Goal: Information Seeking & Learning: Learn about a topic

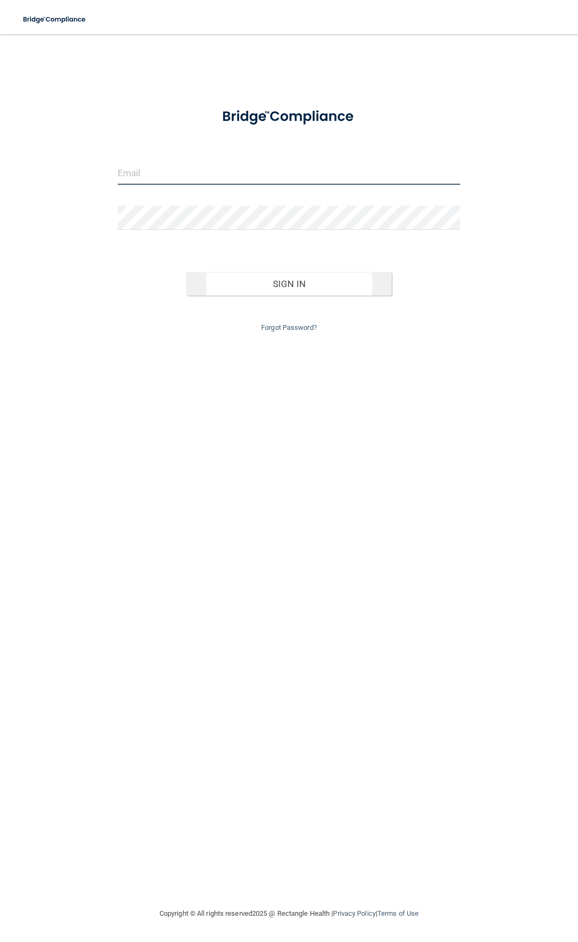
type input "[EMAIL_ADDRESS][DOMAIN_NAME]"
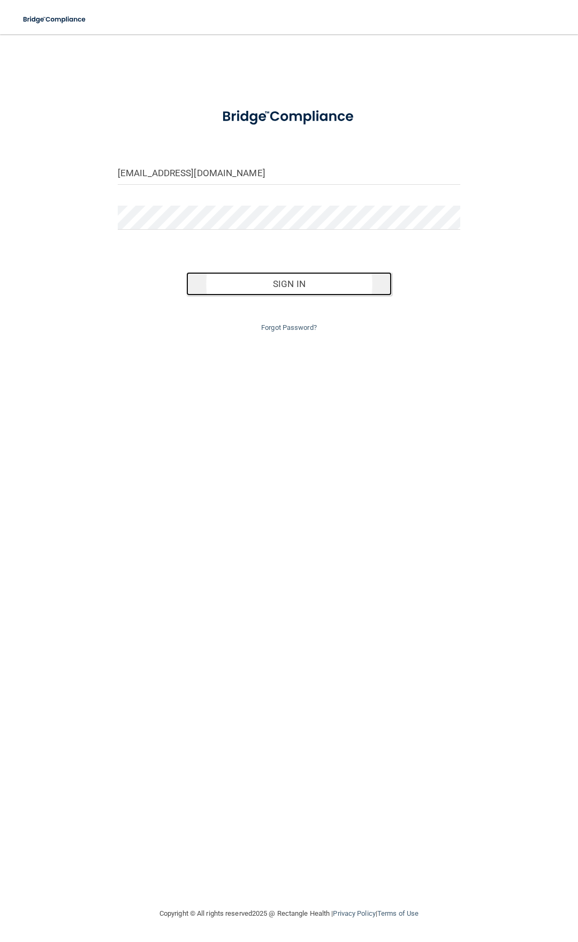
click at [304, 293] on button "Sign In" at bounding box center [289, 284] width 206 height 24
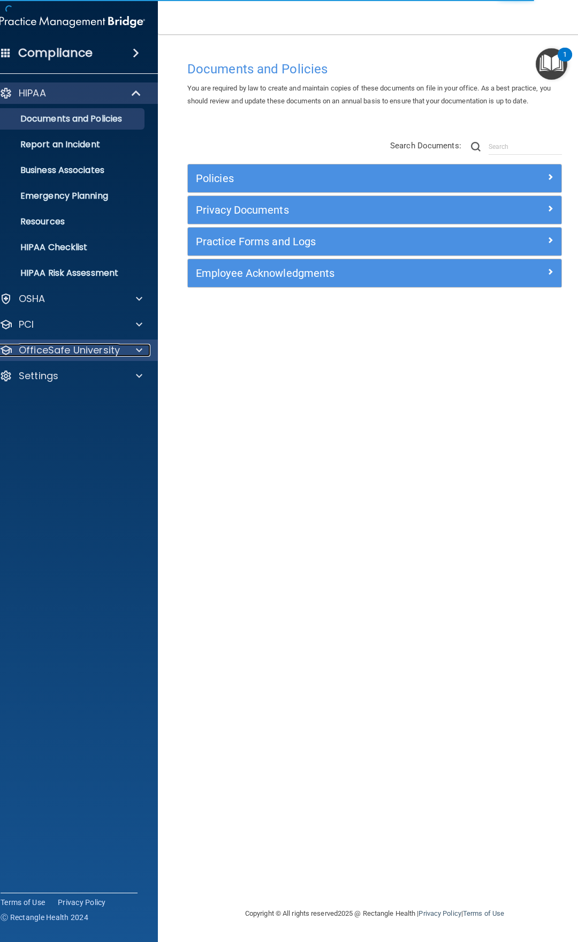
click at [137, 351] on span at bounding box center [139, 350] width 6 height 13
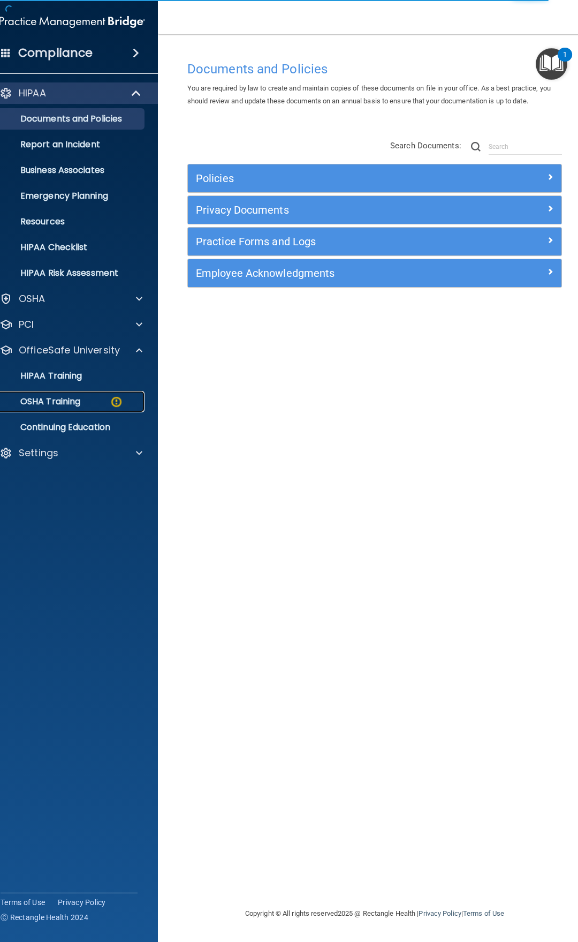
click at [91, 409] on link "OSHA Training" at bounding box center [60, 401] width 169 height 21
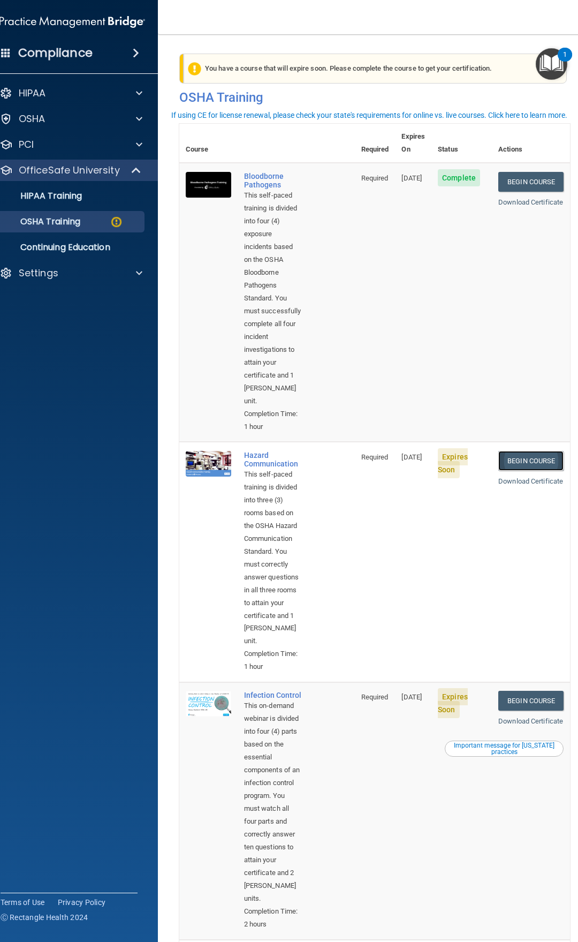
click at [518, 451] on link "Begin Course" at bounding box center [531, 461] width 65 height 20
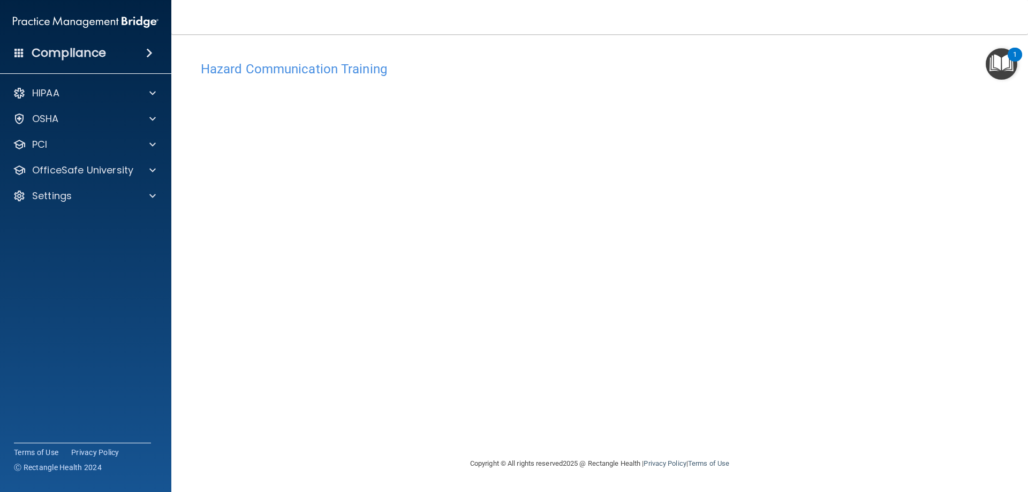
drag, startPoint x: 879, startPoint y: 318, endPoint x: 759, endPoint y: 299, distance: 121.3
click at [578, 318] on div "Hazard Communication Training This course doesn’t expire until 08/21/2025. Are …" at bounding box center [600, 257] width 814 height 402
click at [76, 196] on div "Settings" at bounding box center [71, 196] width 133 height 13
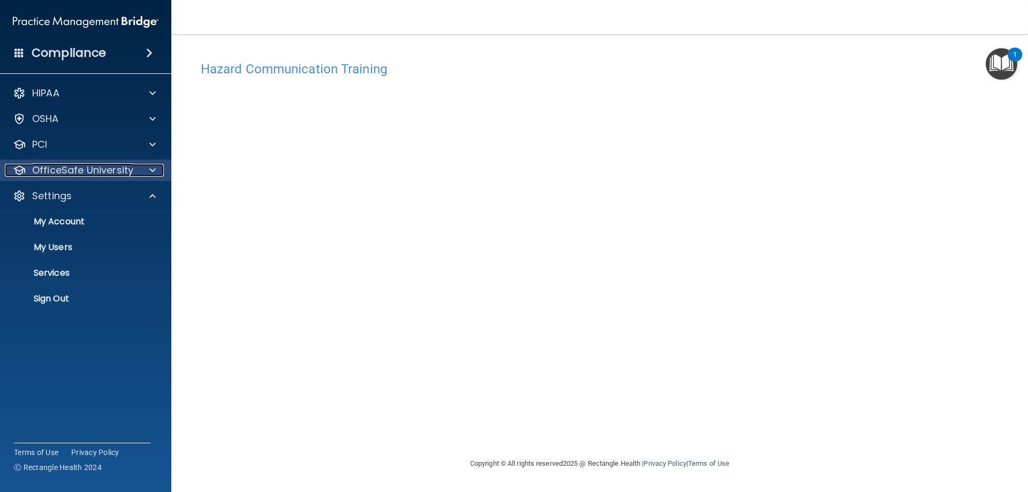
click at [76, 176] on p "OfficeSafe University" at bounding box center [82, 170] width 101 height 13
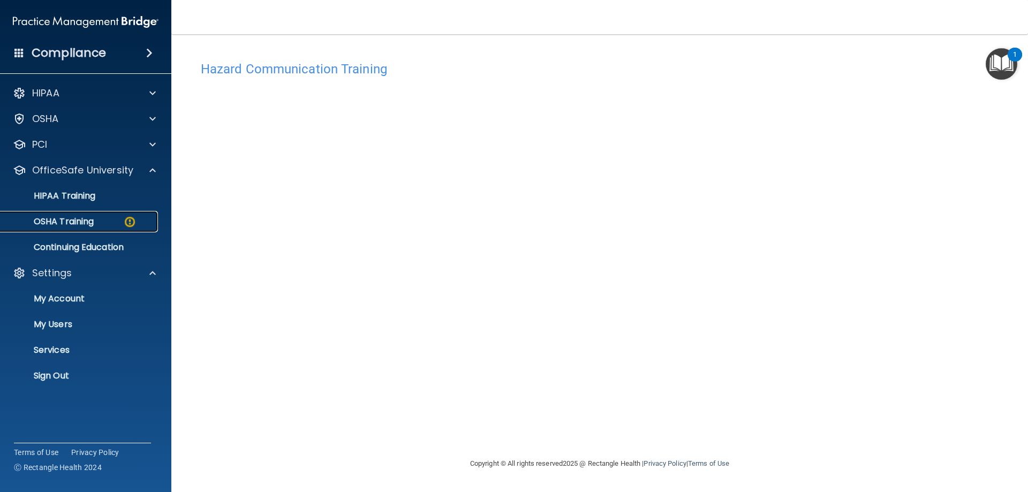
click at [78, 227] on p "OSHA Training" at bounding box center [50, 221] width 87 height 11
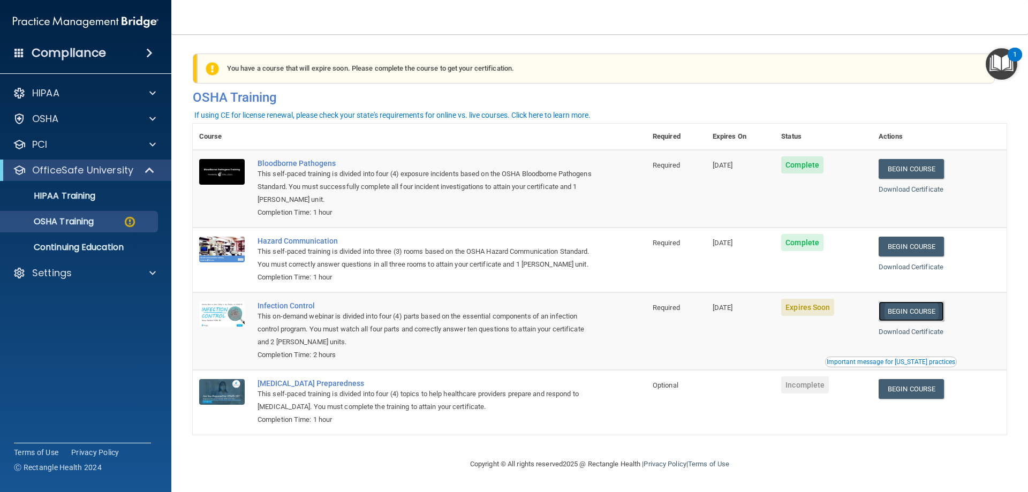
click at [578, 321] on link "Begin Course" at bounding box center [911, 311] width 65 height 20
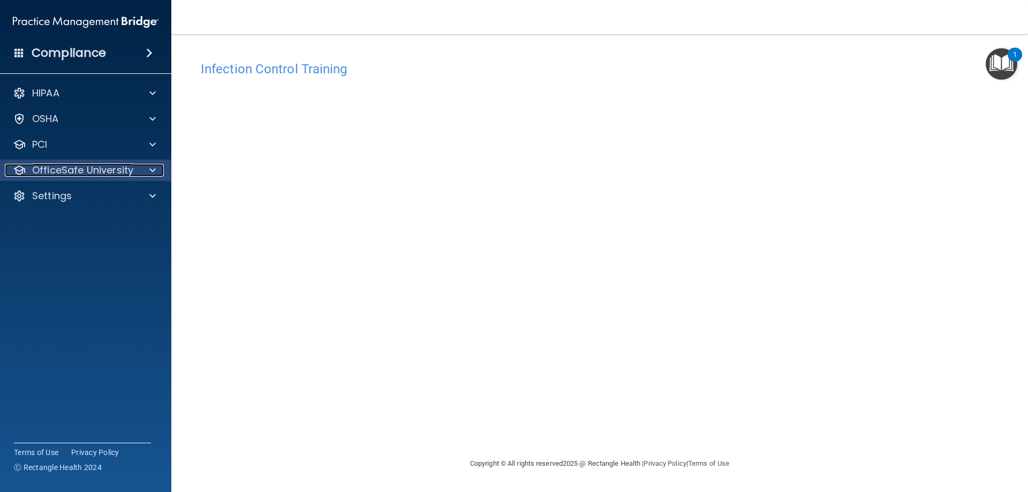
click at [65, 170] on p "OfficeSafe University" at bounding box center [82, 170] width 101 height 13
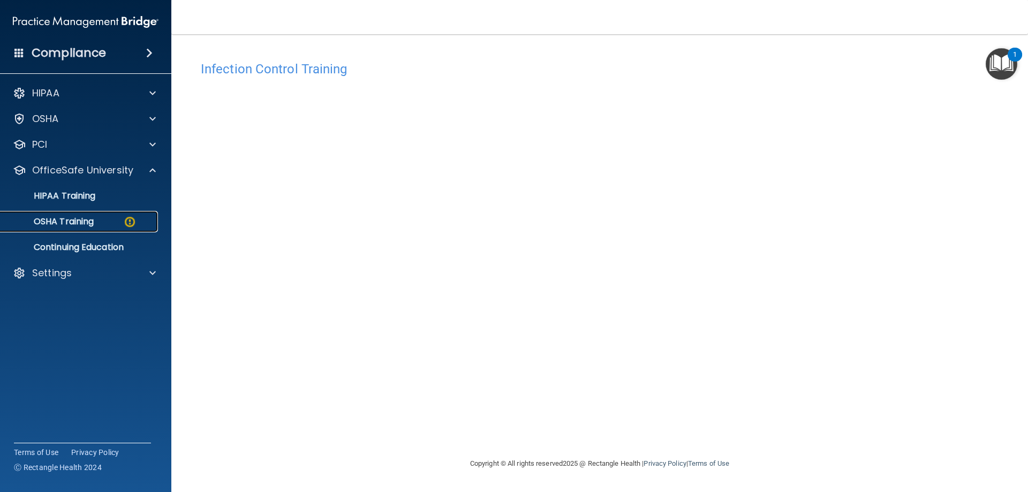
click at [62, 221] on p "OSHA Training" at bounding box center [50, 221] width 87 height 11
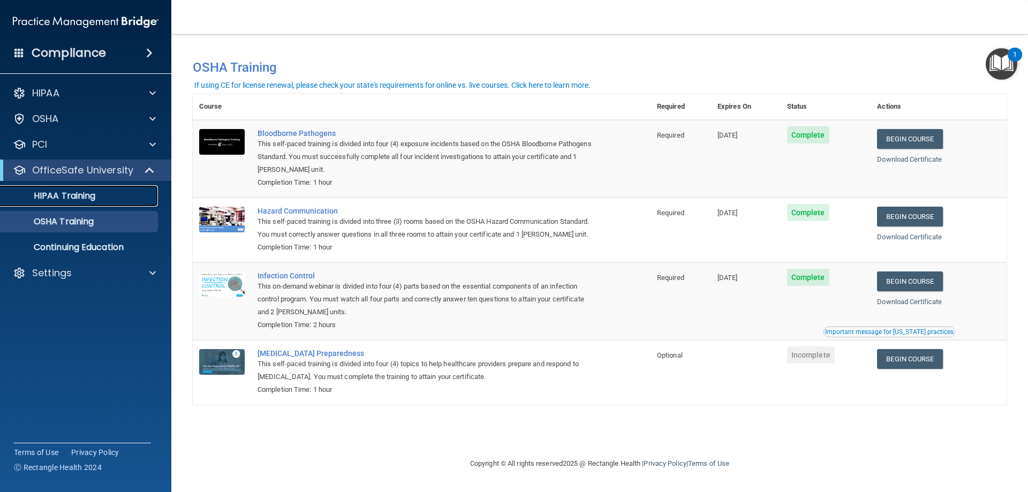
click at [63, 197] on p "HIPAA Training" at bounding box center [51, 196] width 88 height 11
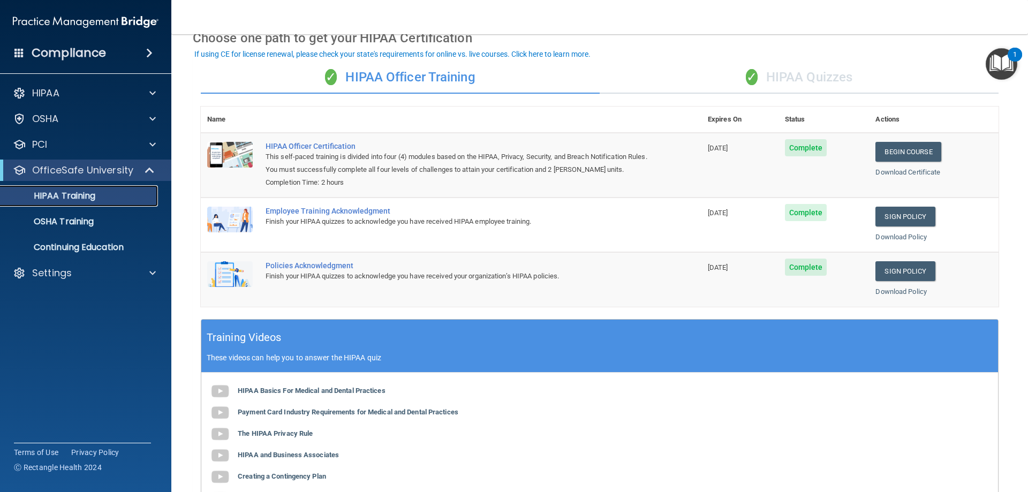
scroll to position [55, 0]
click at [806, 70] on div "✓ HIPAA Quizzes" at bounding box center [799, 78] width 399 height 32
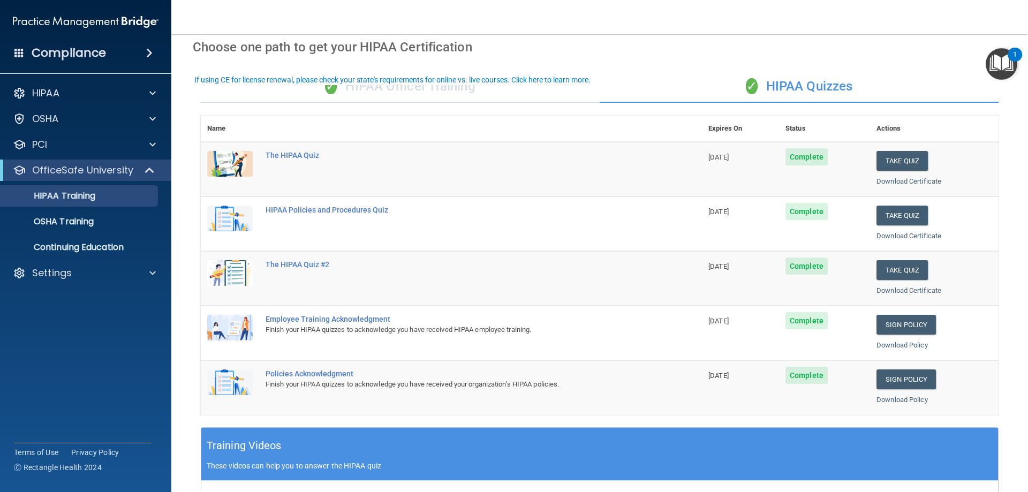
scroll to position [0, 0]
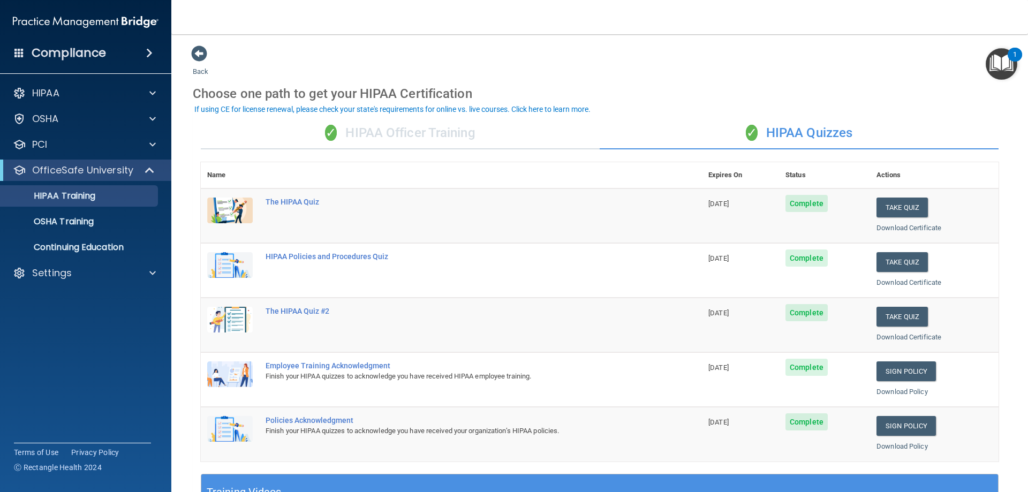
click at [416, 135] on div "✓ HIPAA Officer Training" at bounding box center [400, 133] width 399 height 32
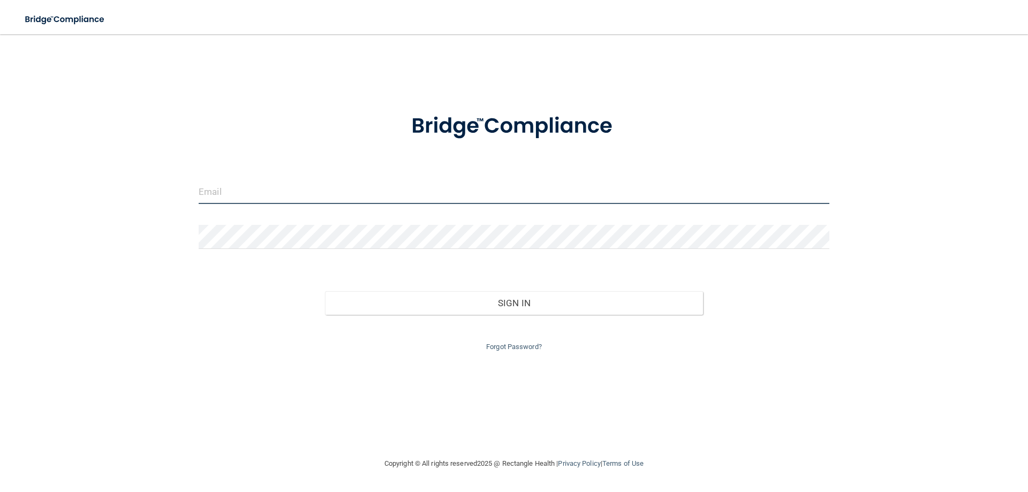
type input "[EMAIL_ADDRESS][DOMAIN_NAME]"
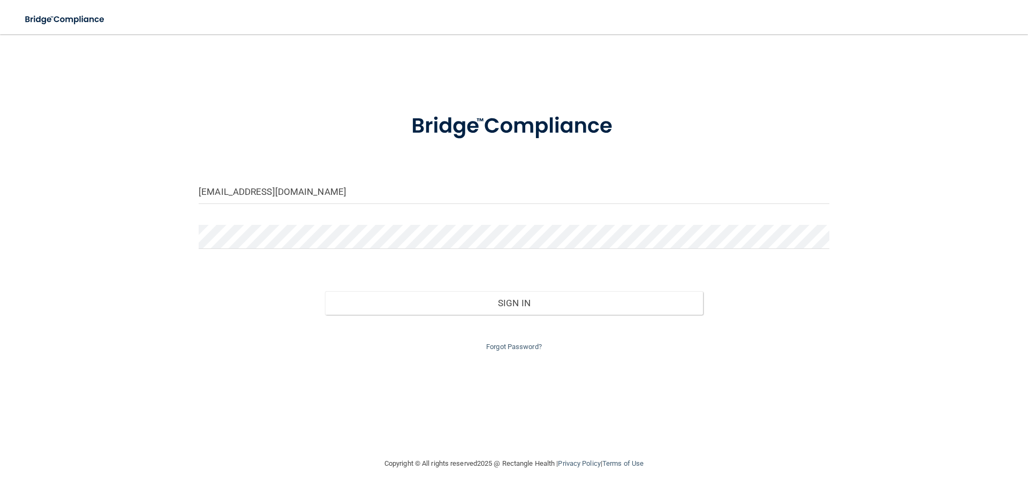
click at [518, 290] on div "Sign In" at bounding box center [514, 292] width 647 height 45
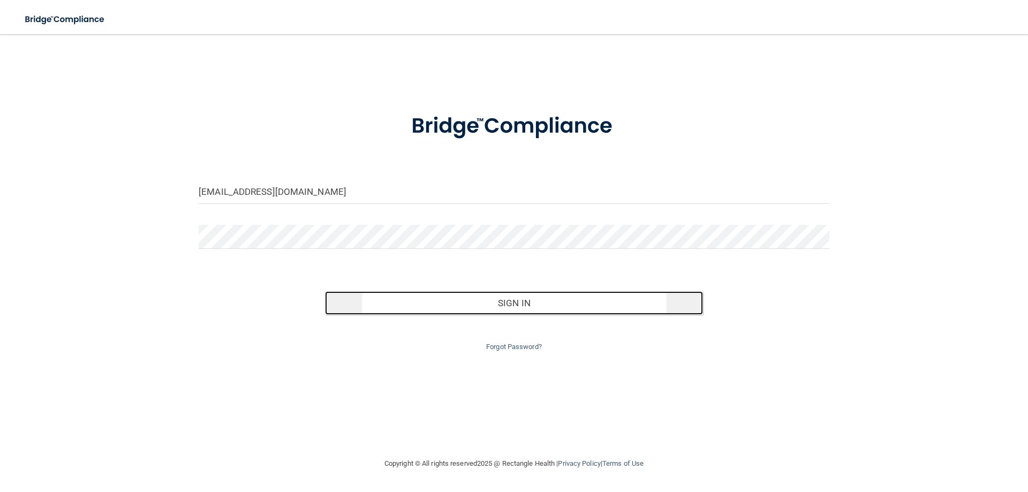
click at [523, 300] on button "Sign In" at bounding box center [514, 303] width 379 height 24
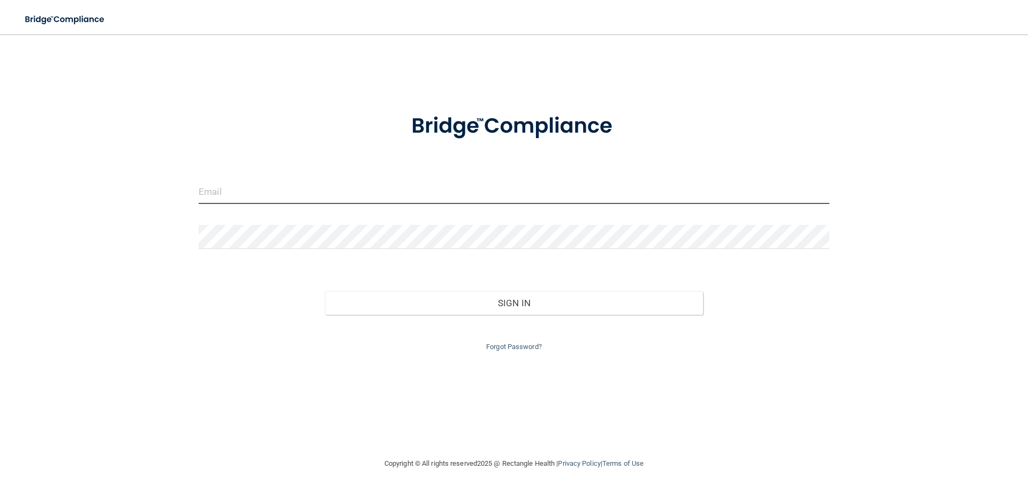
type input "[EMAIL_ADDRESS][DOMAIN_NAME]"
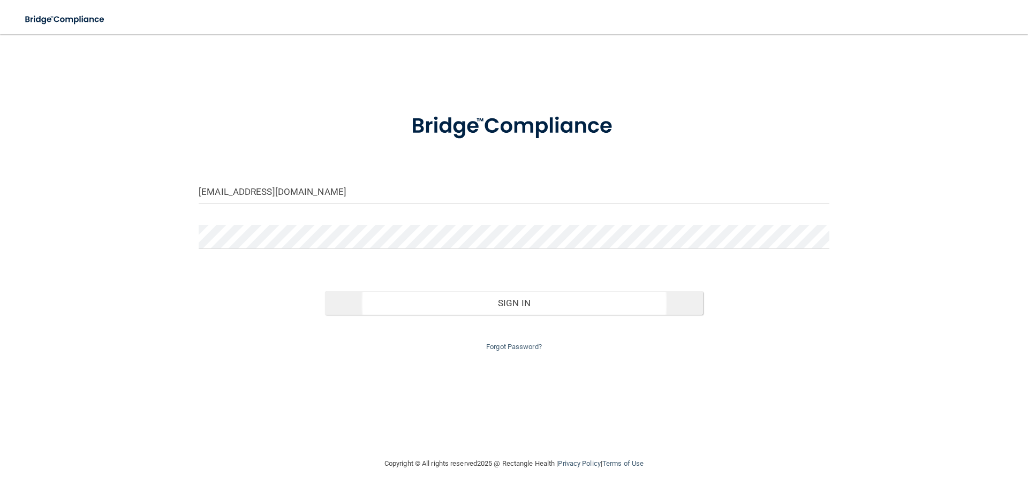
click at [501, 315] on div "Forgot Password?" at bounding box center [514, 334] width 647 height 39
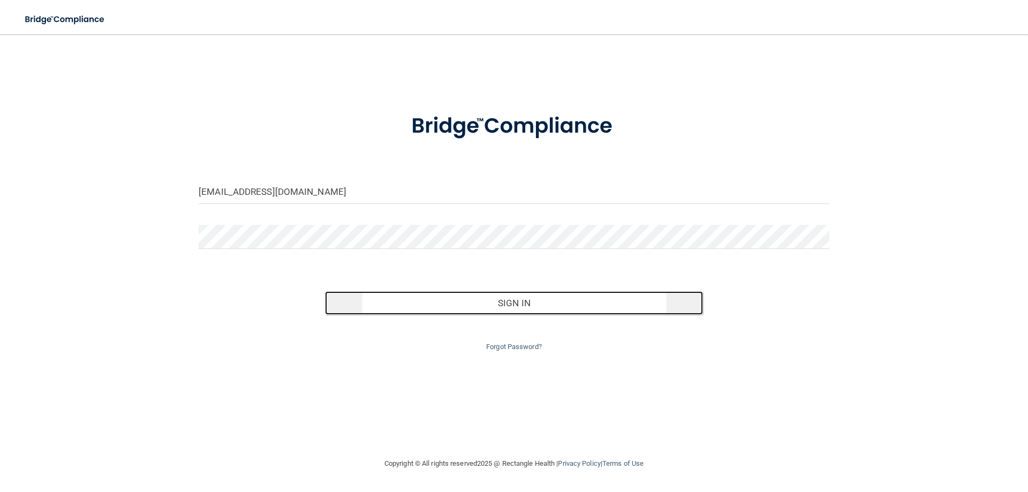
click at [504, 299] on button "Sign In" at bounding box center [514, 303] width 379 height 24
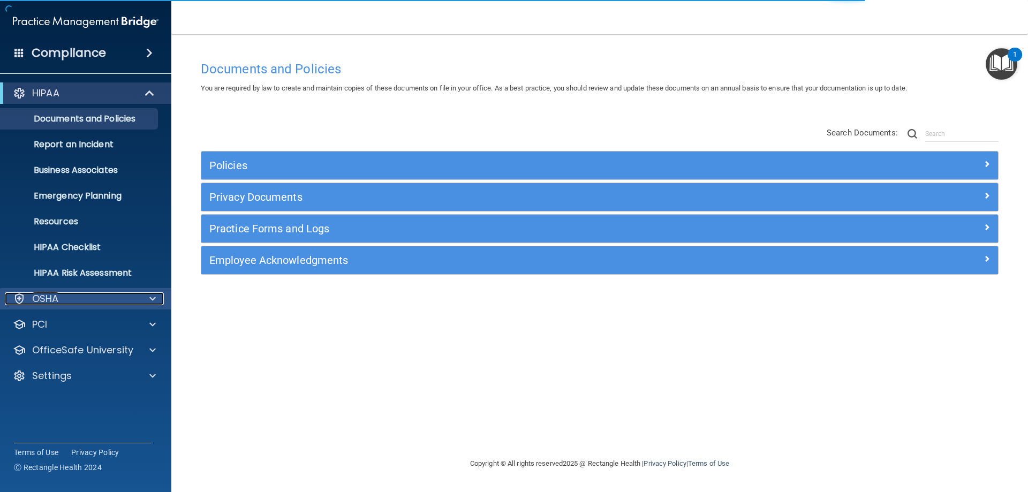
click at [156, 296] on div at bounding box center [151, 298] width 27 height 13
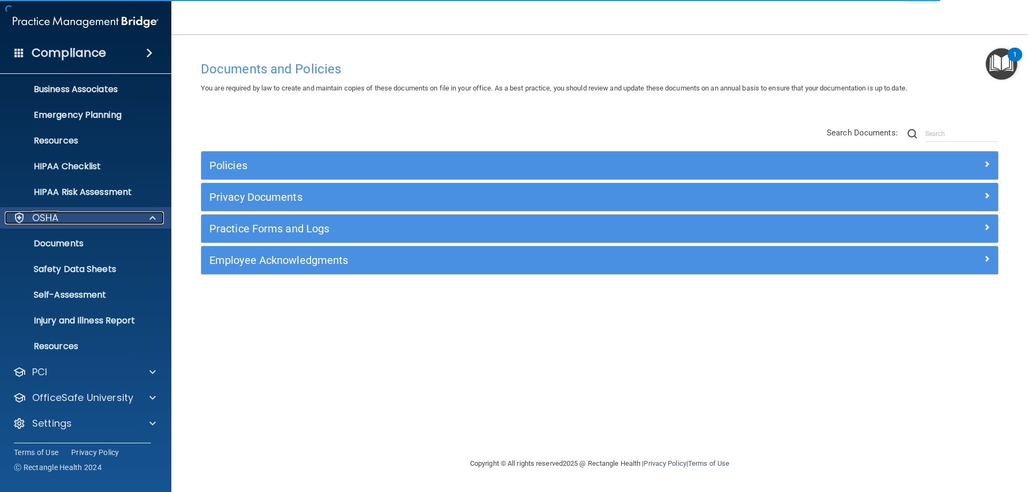
click at [154, 213] on span at bounding box center [152, 218] width 6 height 13
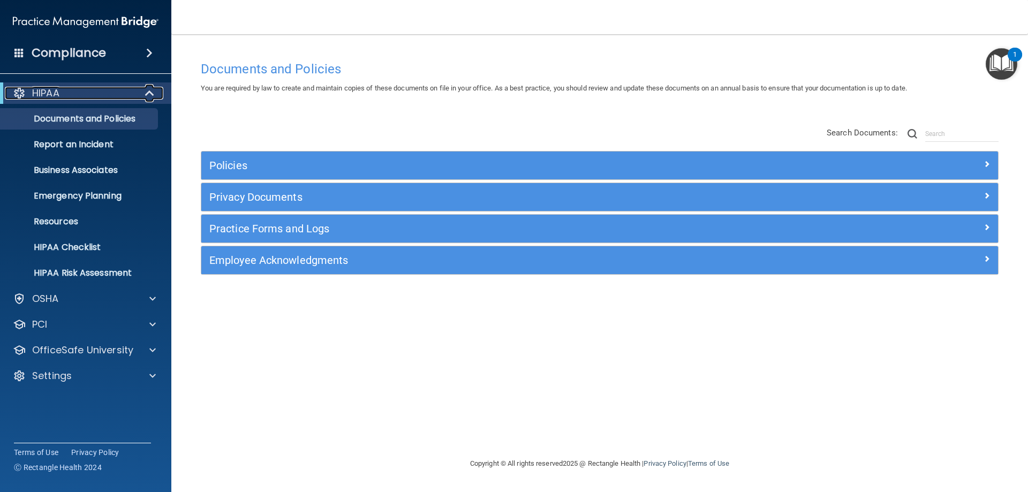
click at [150, 90] on span at bounding box center [150, 93] width 9 height 13
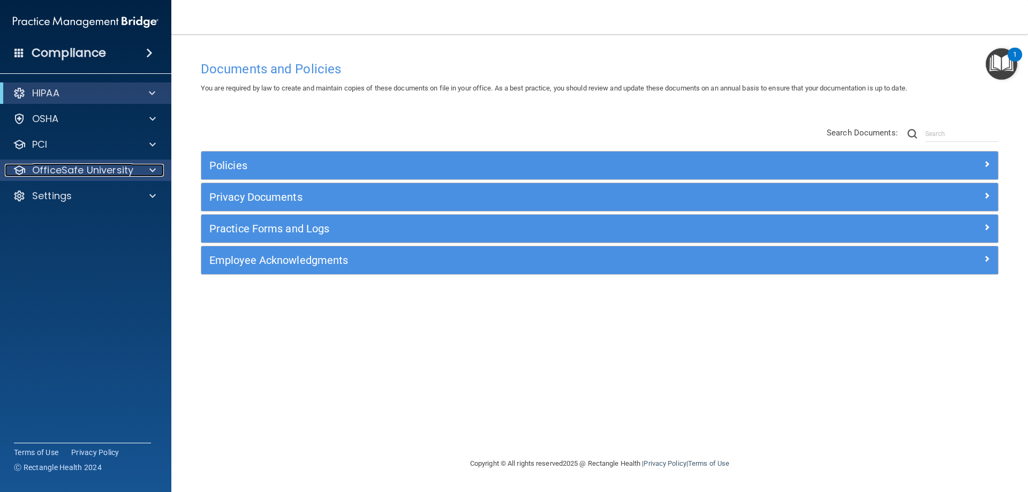
click at [155, 166] on span at bounding box center [152, 170] width 6 height 13
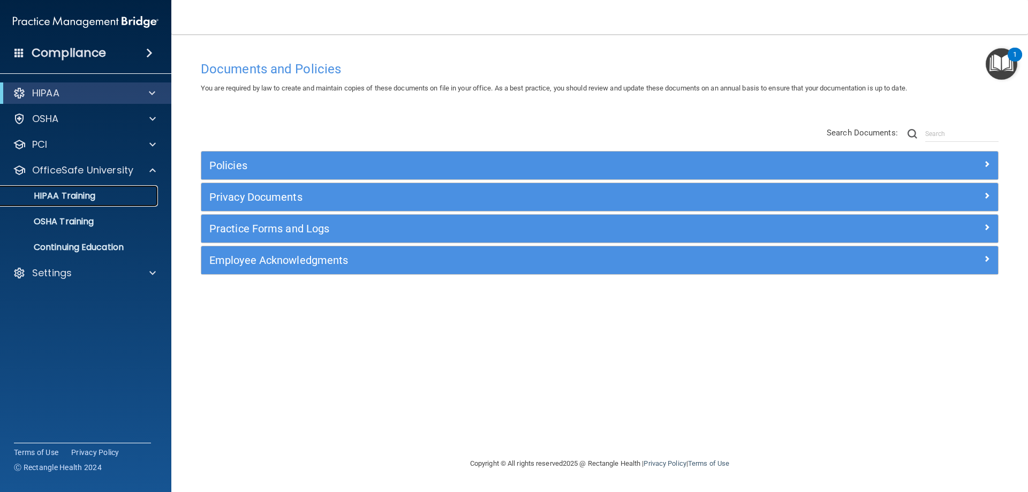
click at [63, 198] on p "HIPAA Training" at bounding box center [51, 196] width 88 height 11
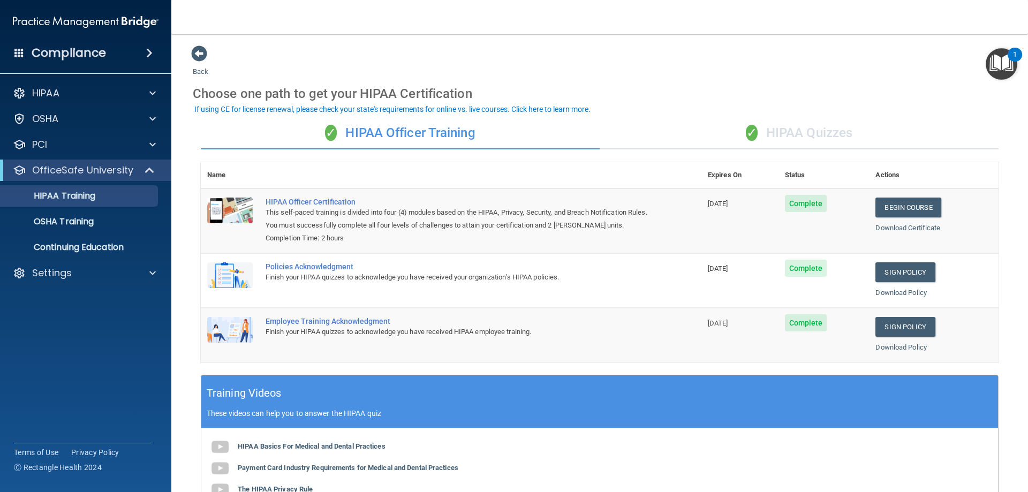
click at [790, 137] on div "✓ HIPAA Quizzes" at bounding box center [799, 133] width 399 height 32
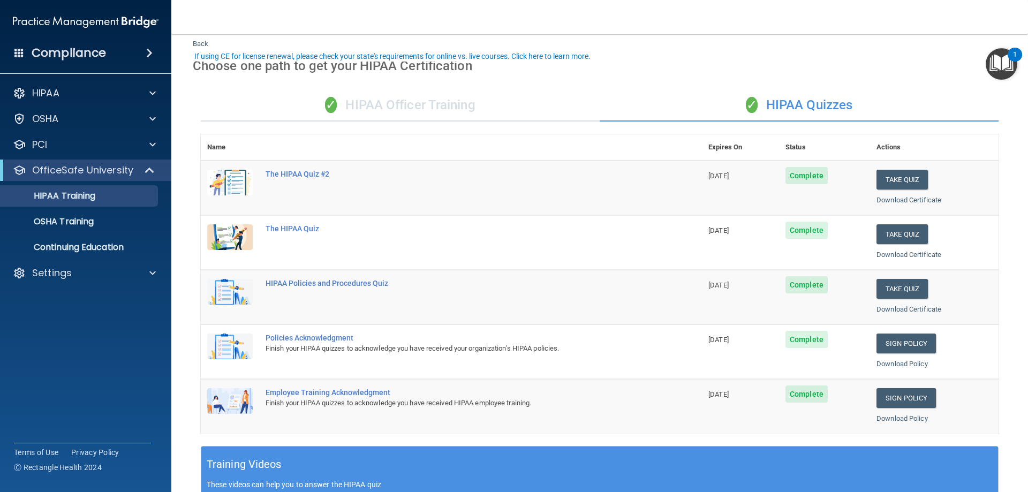
scroll to position [54, 0]
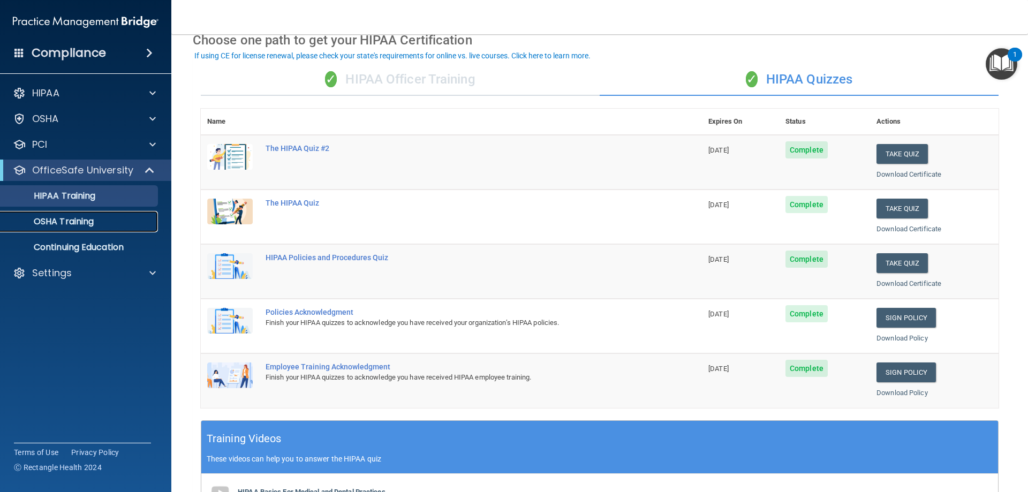
click at [46, 225] on p "OSHA Training" at bounding box center [50, 221] width 87 height 11
